Goal: Task Accomplishment & Management: Manage account settings

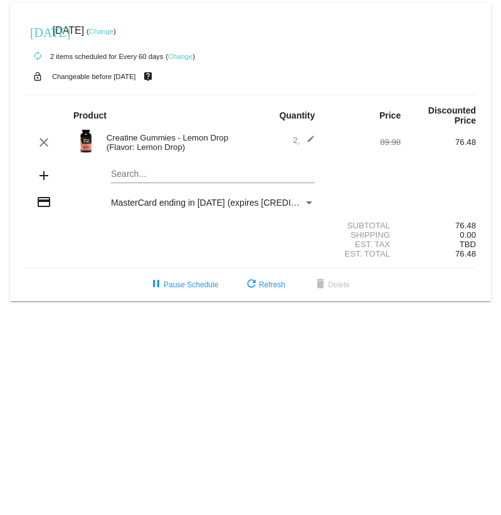
click at [114, 32] on link "Change" at bounding box center [101, 32] width 24 height 8
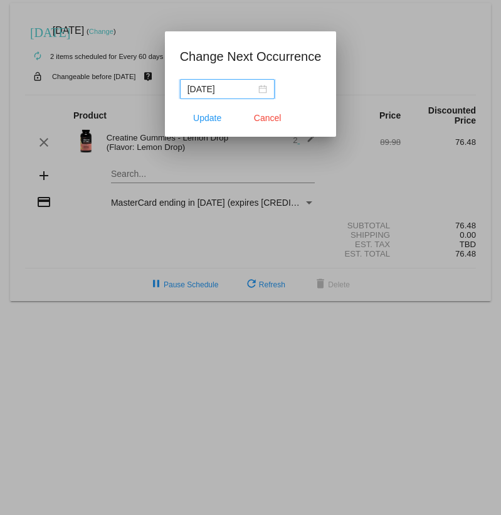
click at [255, 87] on div "[DATE]" at bounding box center [228, 89] width 80 height 14
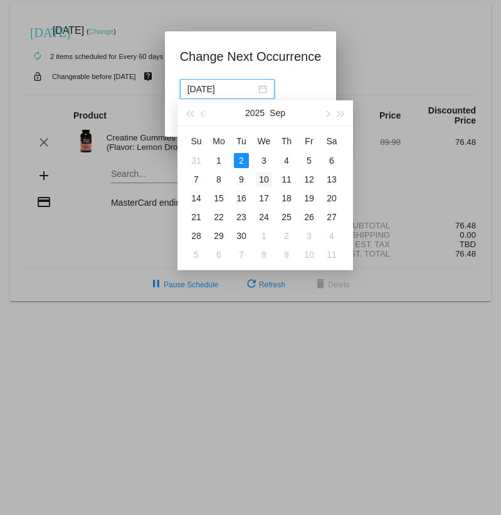
click at [262, 180] on div "10" at bounding box center [264, 179] width 15 height 15
type input "[DATE]"
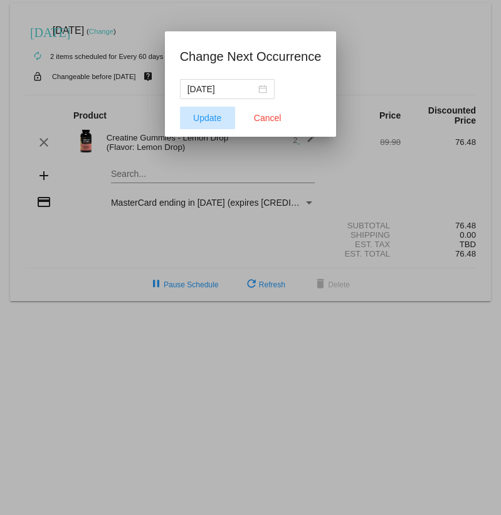
click at [211, 119] on span "Update" at bounding box center [207, 118] width 28 height 10
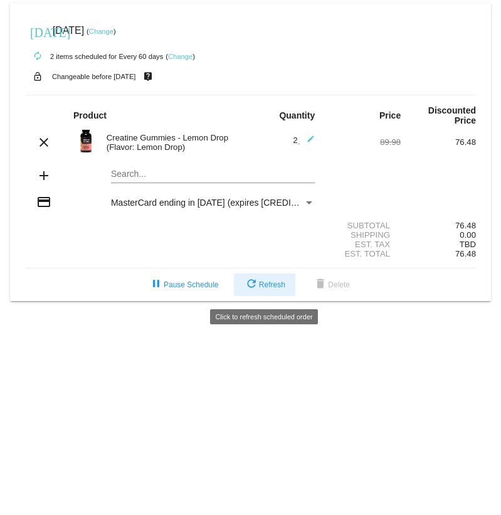
click at [264, 289] on span "refresh Refresh" at bounding box center [264, 284] width 41 height 9
